Goal: Navigation & Orientation: Find specific page/section

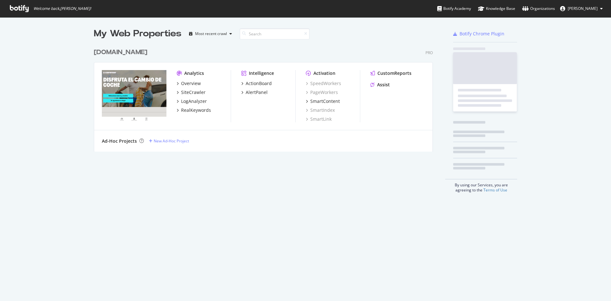
scroll to position [296, 602]
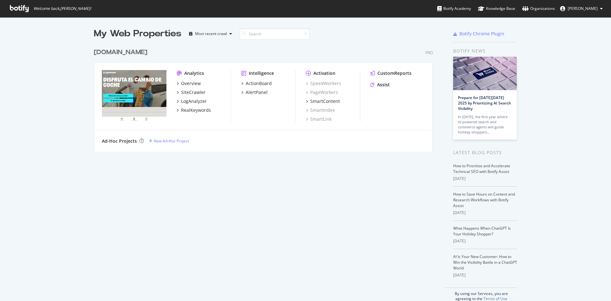
click at [143, 102] on img "grid" at bounding box center [134, 96] width 65 height 52
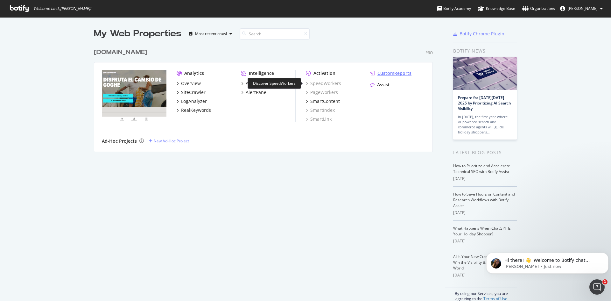
scroll to position [0, 0]
click at [128, 102] on img "grid" at bounding box center [134, 96] width 65 height 52
click at [192, 81] on div "Overview" at bounding box center [191, 83] width 20 height 6
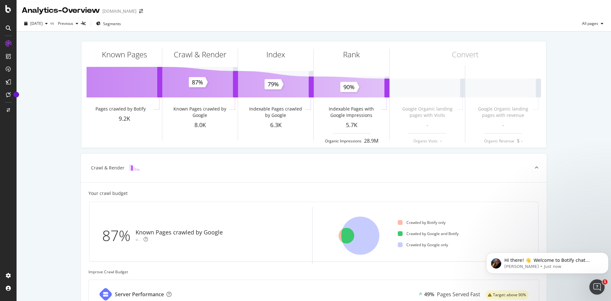
click at [27, 174] on div "Known Pages Pages crawled by Botify 9.2K Crawl & Render Known Pages crawled by …" at bounding box center [314, 246] width 595 height 428
click at [595, 59] on div "Known Pages Pages crawled by Botify 9.2K Crawl & Render Known Pages crawled by …" at bounding box center [314, 246] width 595 height 428
